Goal: Find specific fact

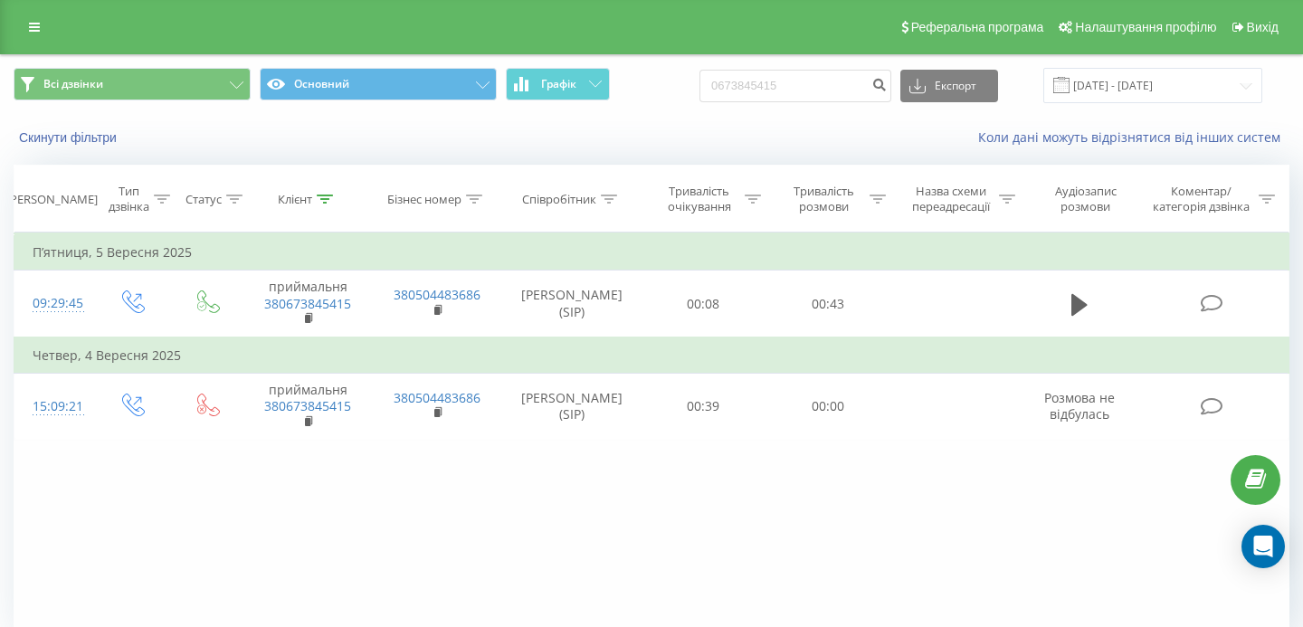
click at [733, 83] on div "Всі дзвінки Основний Графік 0673845415 Експорт .csv .xls .xlsx [DATE] - [DATE]" at bounding box center [652, 85] width 1276 height 35
type input "380631144382"
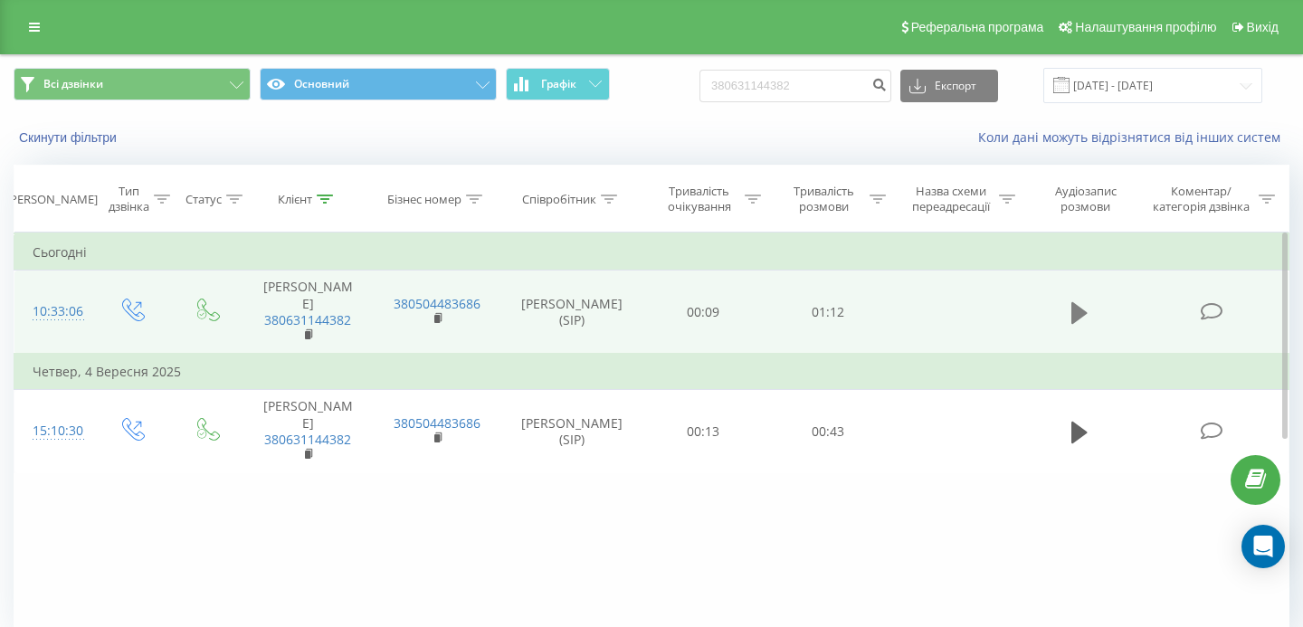
click at [1072, 302] on icon at bounding box center [1080, 313] width 16 height 22
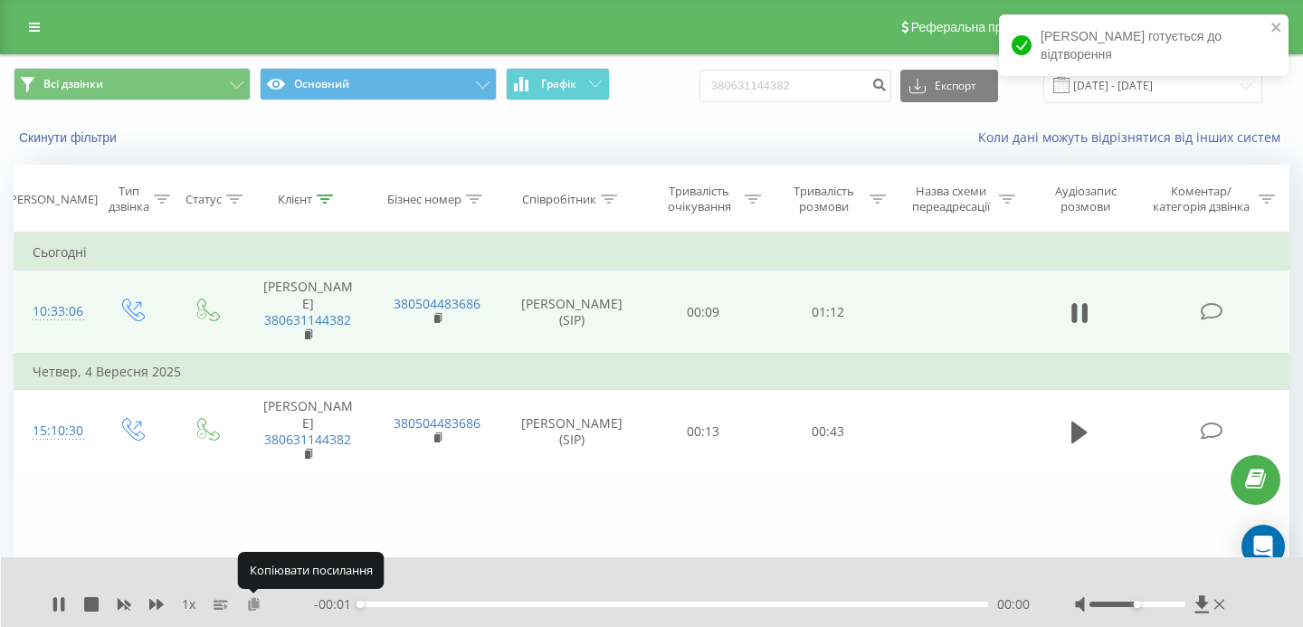
click at [253, 604] on icon at bounding box center [253, 603] width 15 height 13
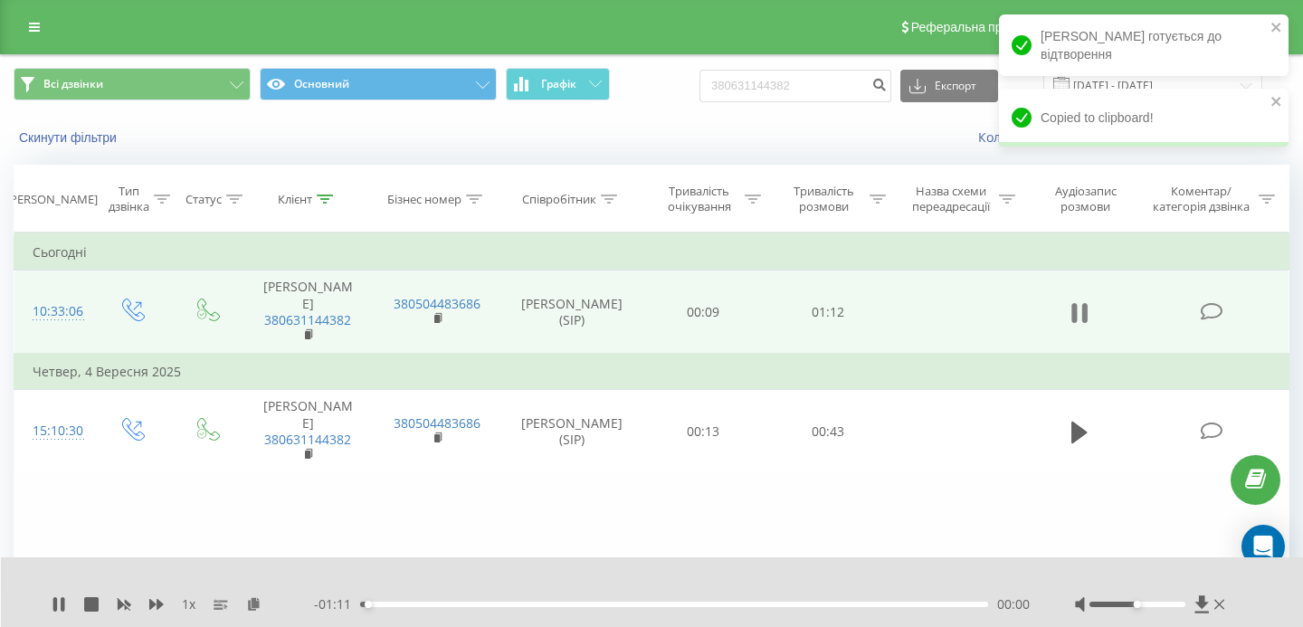
click at [1074, 309] on icon at bounding box center [1074, 313] width 5 height 20
